Goal: Task Accomplishment & Management: Complete application form

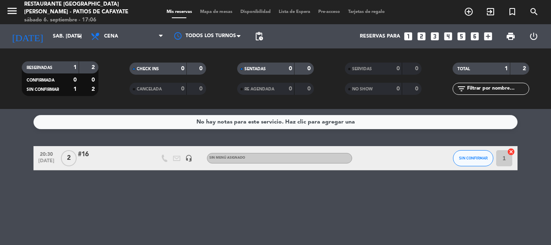
click at [421, 36] on icon "looks_two" at bounding box center [422, 36] width 10 height 10
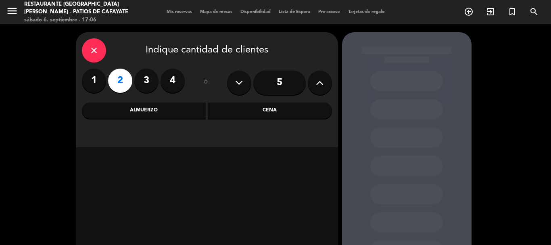
click at [173, 112] on div "Almuerzo" at bounding box center [144, 111] width 124 height 16
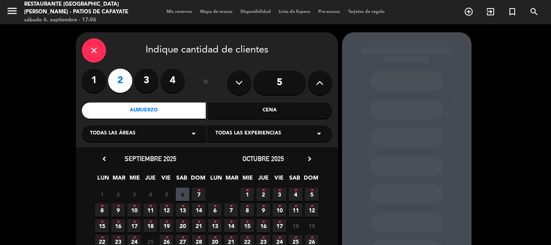
scroll to position [40, 0]
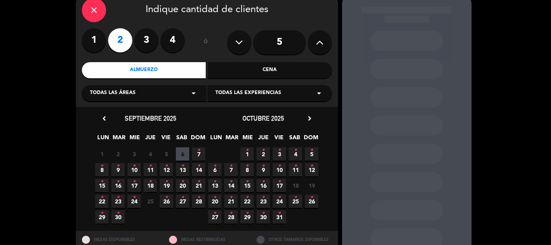
click at [254, 71] on div "Cena" at bounding box center [270, 70] width 124 height 16
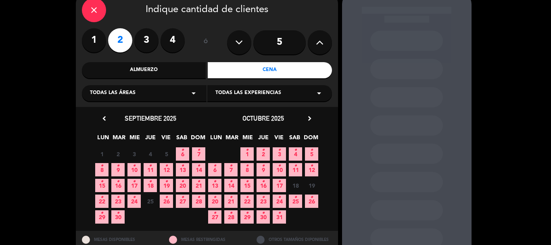
click at [182, 152] on icon "•" at bounding box center [182, 150] width 3 height 13
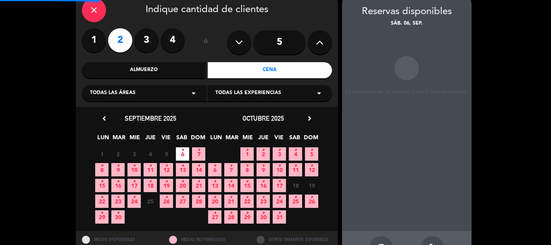
scroll to position [32, 0]
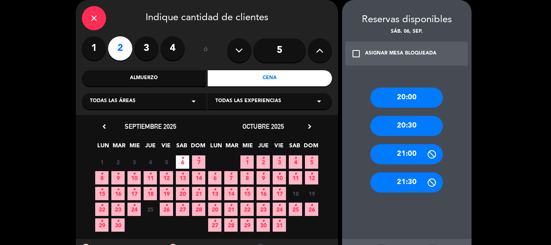
click at [391, 159] on div "21:00" at bounding box center [407, 154] width 73 height 20
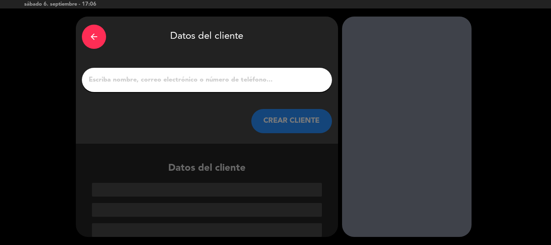
scroll to position [16, 0]
click at [216, 77] on input "1" at bounding box center [207, 79] width 238 height 11
type input "3"
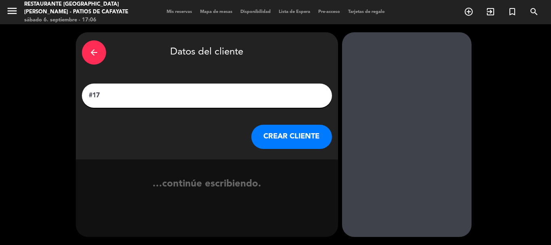
type input "#17"
click at [270, 137] on button "CREAR CLIENTE" at bounding box center [291, 137] width 81 height 24
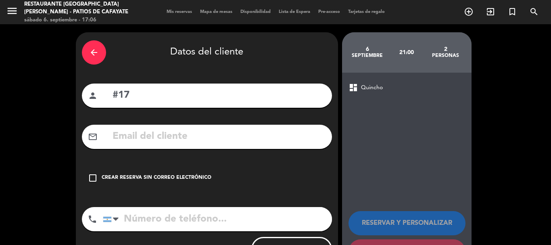
click at [127, 178] on div "Crear reserva sin correo electrónico" at bounding box center [157, 178] width 110 height 8
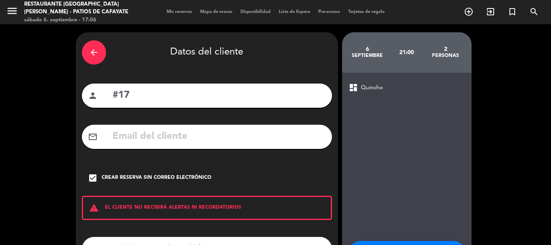
scroll to position [66, 0]
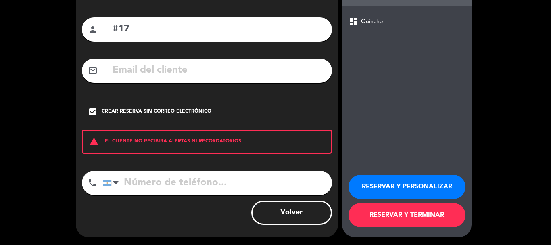
click at [375, 216] on button "RESERVAR Y TERMINAR" at bounding box center [407, 215] width 117 height 24
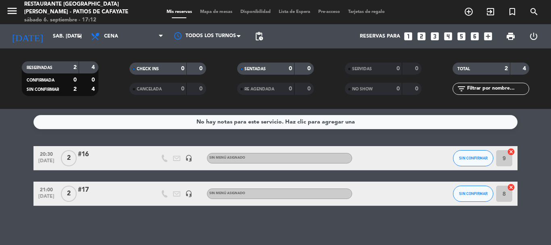
click at [88, 190] on div "#17" at bounding box center [112, 190] width 69 height 10
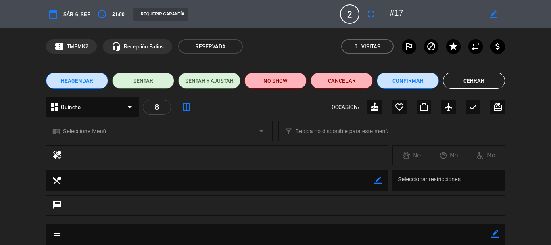
drag, startPoint x: 495, startPoint y: 13, endPoint x: 437, endPoint y: 19, distance: 58.8
click at [495, 13] on icon "border_color" at bounding box center [494, 14] width 8 height 8
type textarea "#17 PROMO"
click at [495, 13] on icon at bounding box center [494, 14] width 8 height 8
click at [487, 84] on button "Cerrar" at bounding box center [474, 81] width 62 height 16
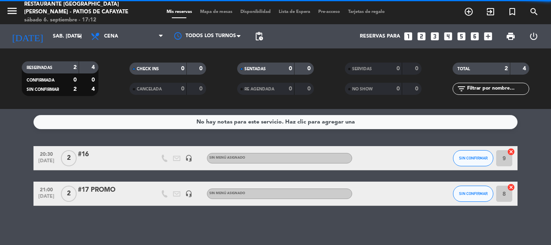
scroll to position [1, 0]
